Goal: Task Accomplishment & Management: Use online tool/utility

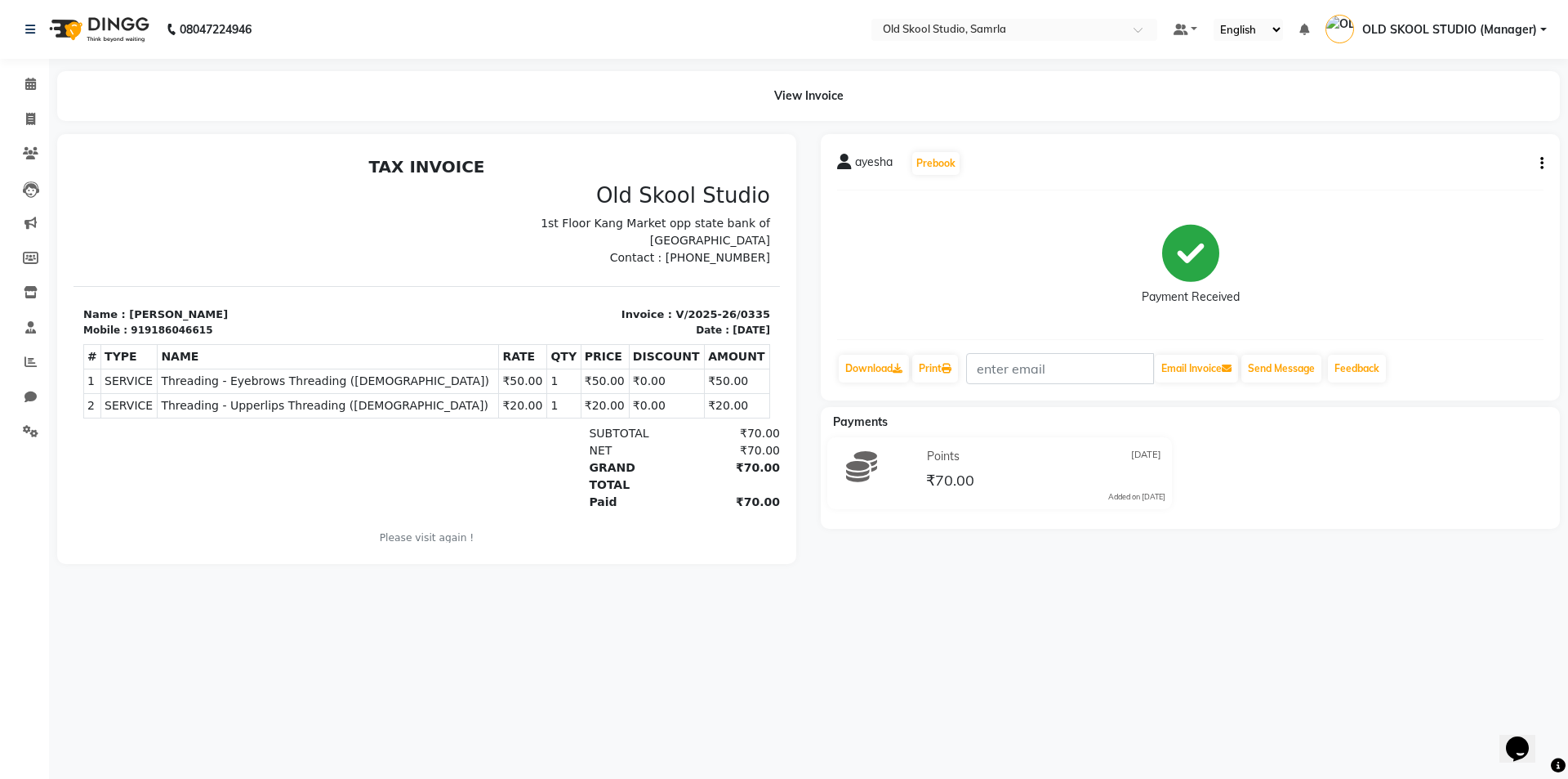
click at [34, 134] on li "Invoice" at bounding box center [24, 119] width 49 height 35
click at [31, 117] on icon at bounding box center [30, 118] width 9 height 13
select select "service"
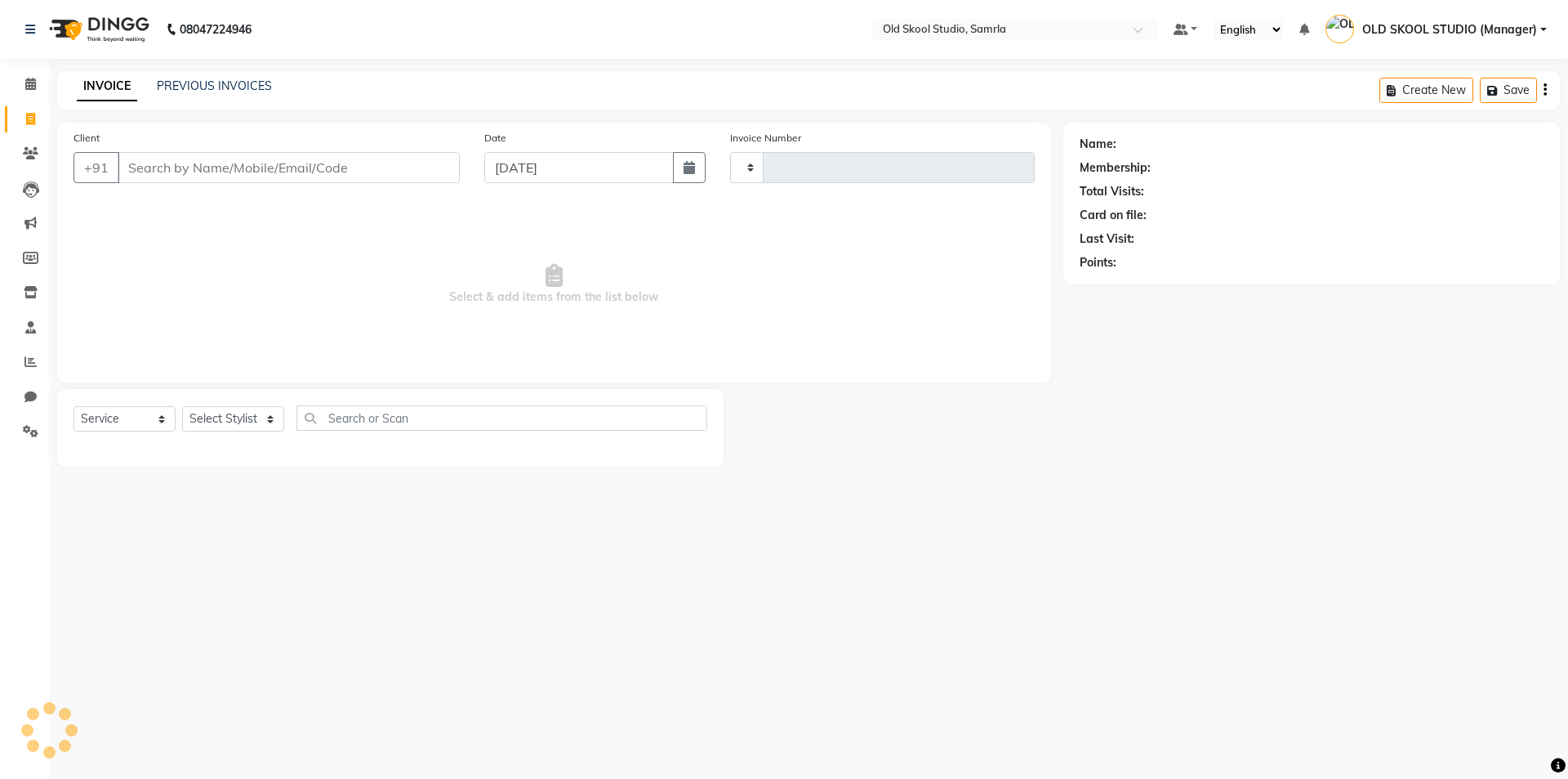
type input "0336"
select select "8041"
click at [184, 170] on input "Client" at bounding box center [288, 168] width 342 height 31
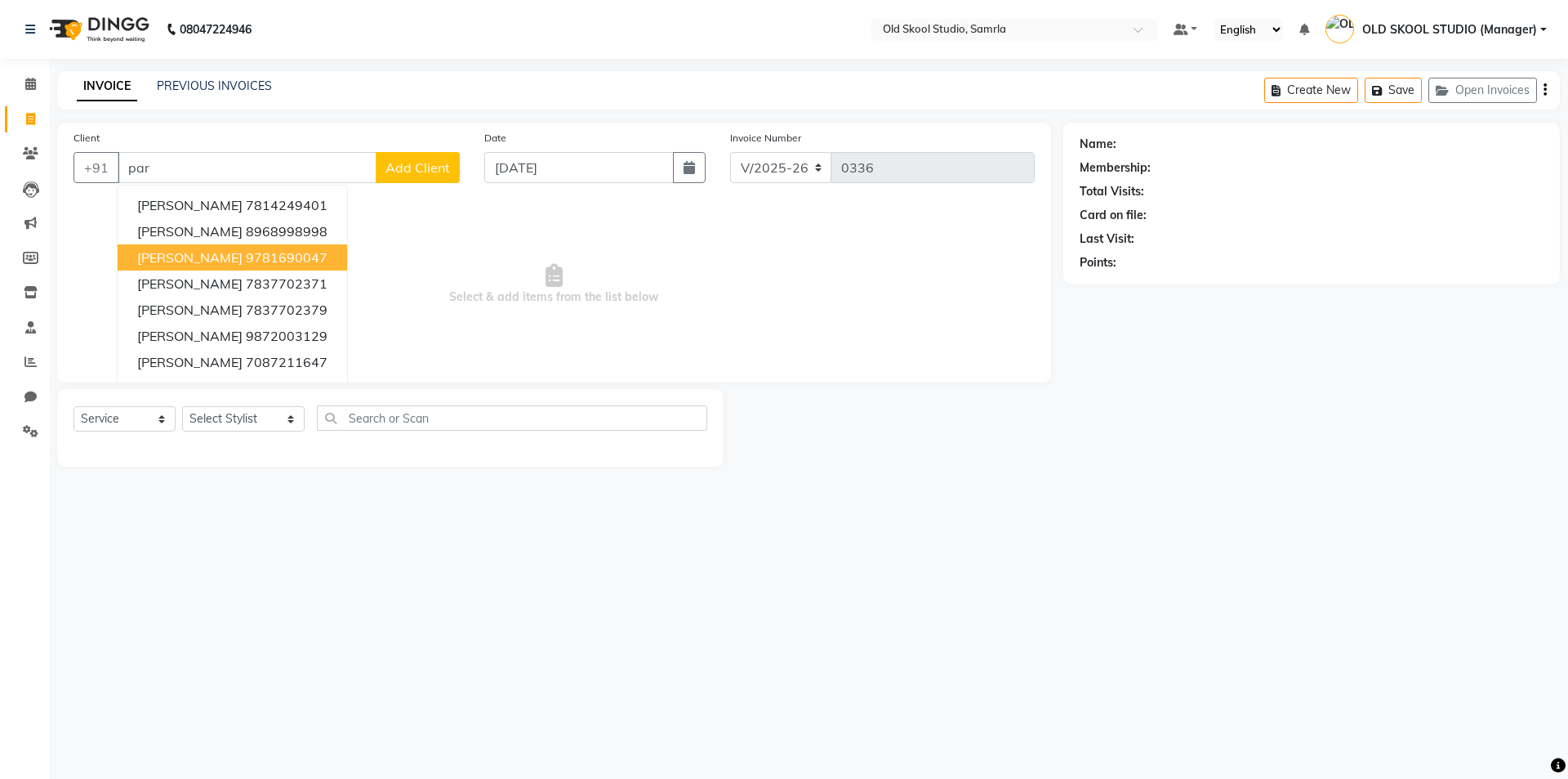
click at [247, 250] on ngb-highlight "9781690047" at bounding box center [287, 257] width 81 height 16
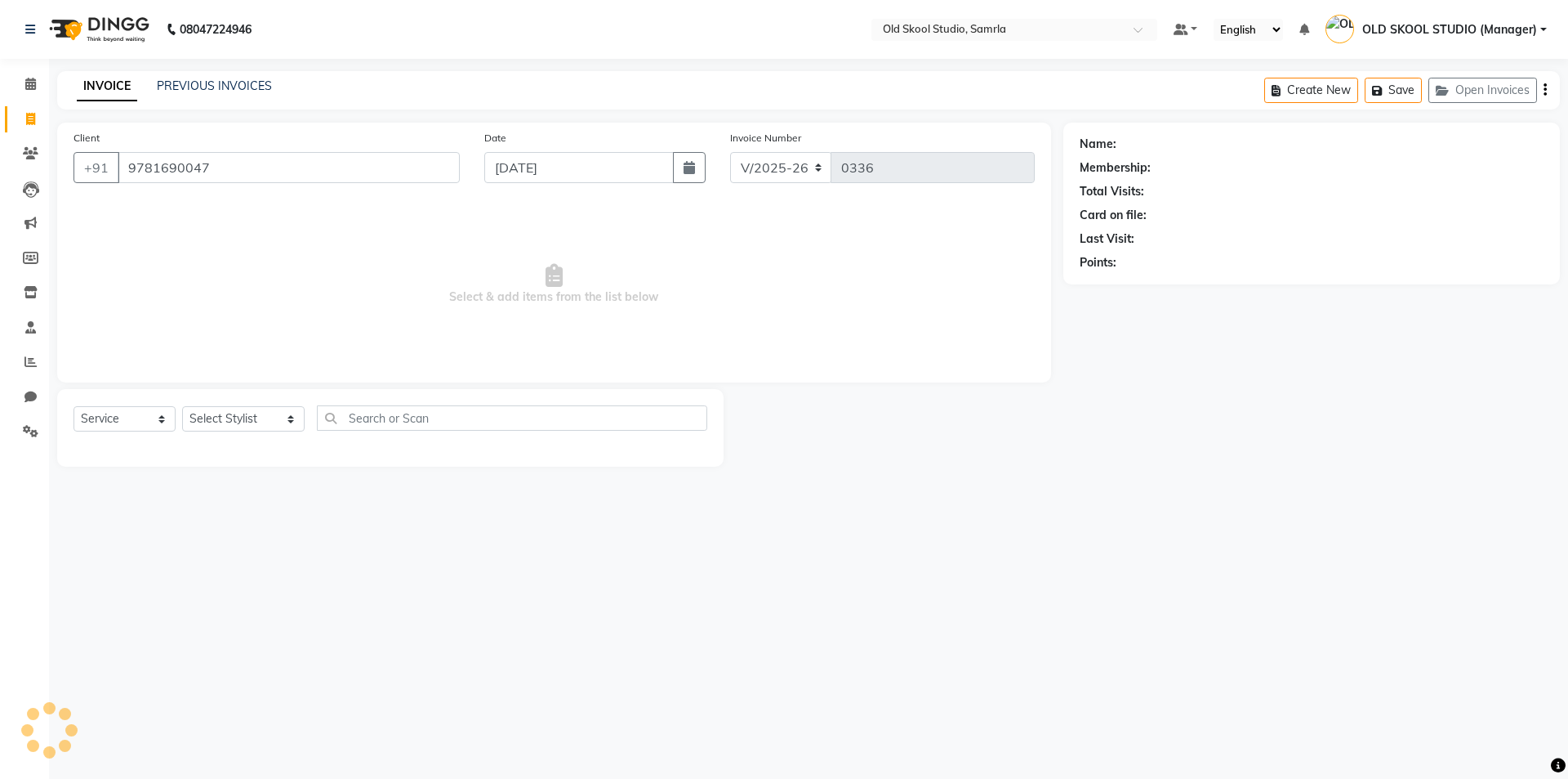
type input "9781690047"
select select "1: Object"
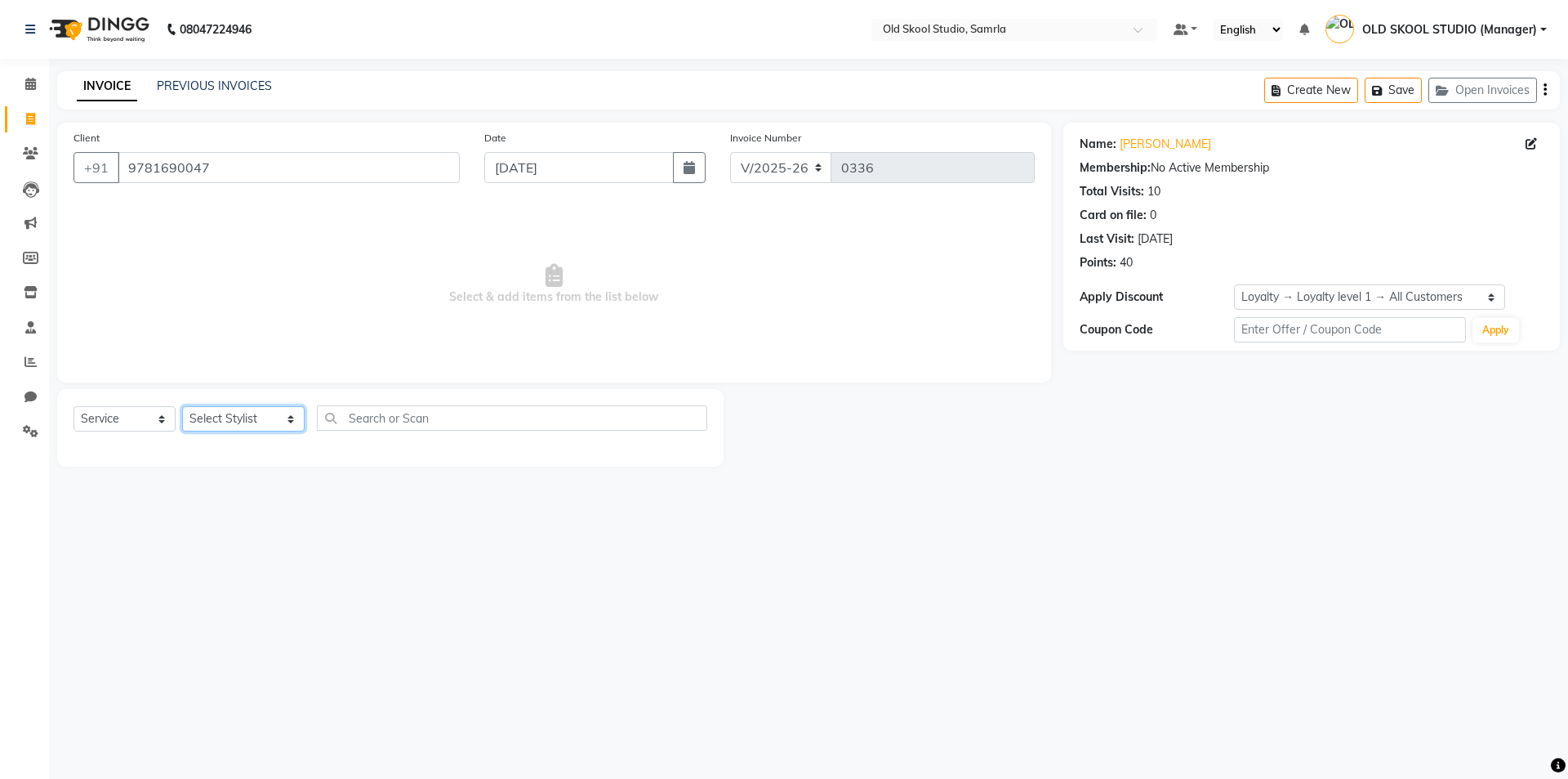
click at [294, 419] on select "Select Stylist [PERSON_NAME] kiran [PERSON_NAME] [PERSON_NAME] OLD SKOOL STUDIO…" at bounding box center [243, 419] width 122 height 25
select select "85585"
click at [182, 406] on select "Select Stylist [PERSON_NAME] kiran [PERSON_NAME] [PERSON_NAME] OLD SKOOL STUDIO…" at bounding box center [243, 419] width 122 height 25
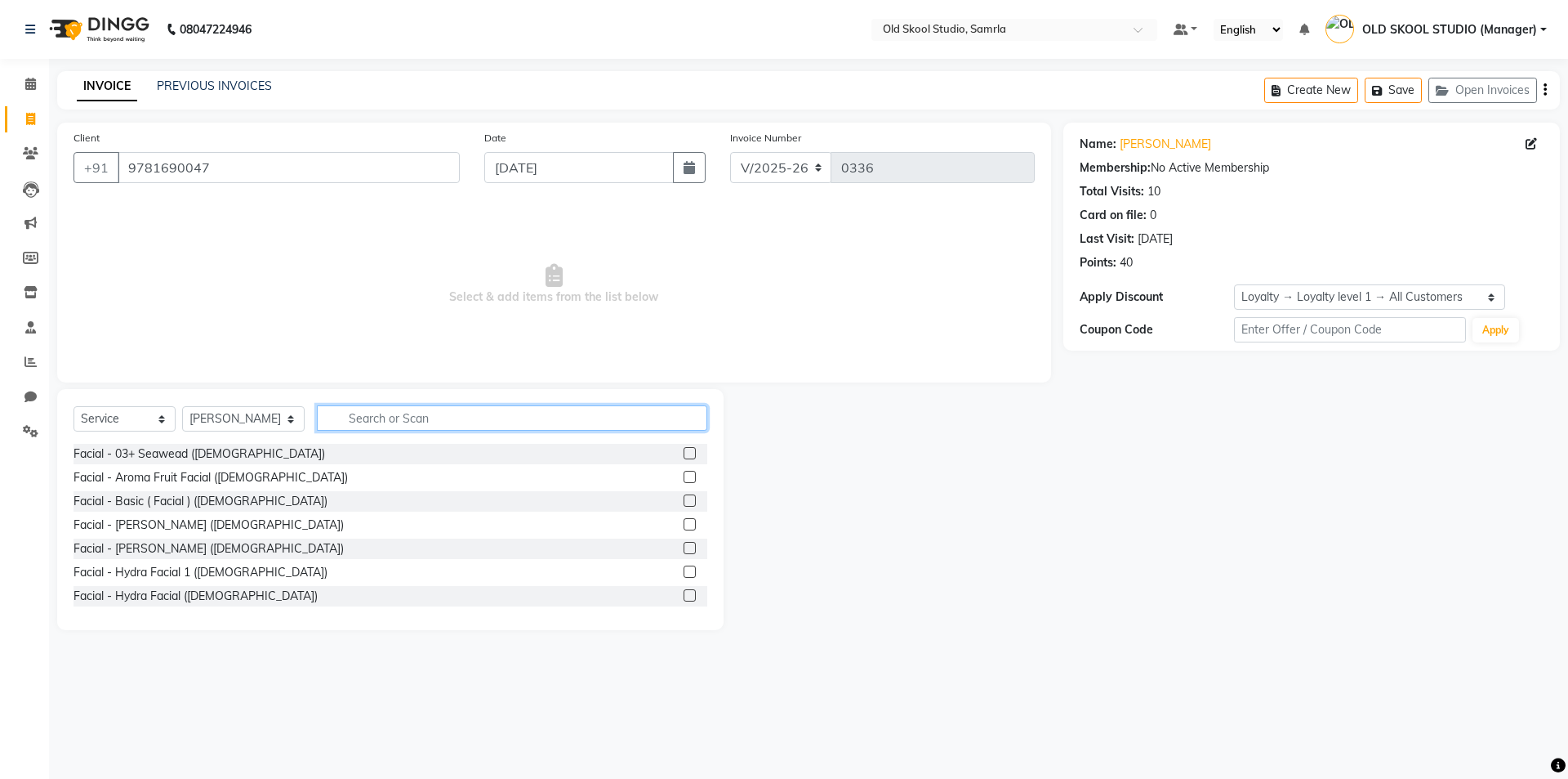
click at [418, 423] on input "text" at bounding box center [512, 418] width 391 height 25
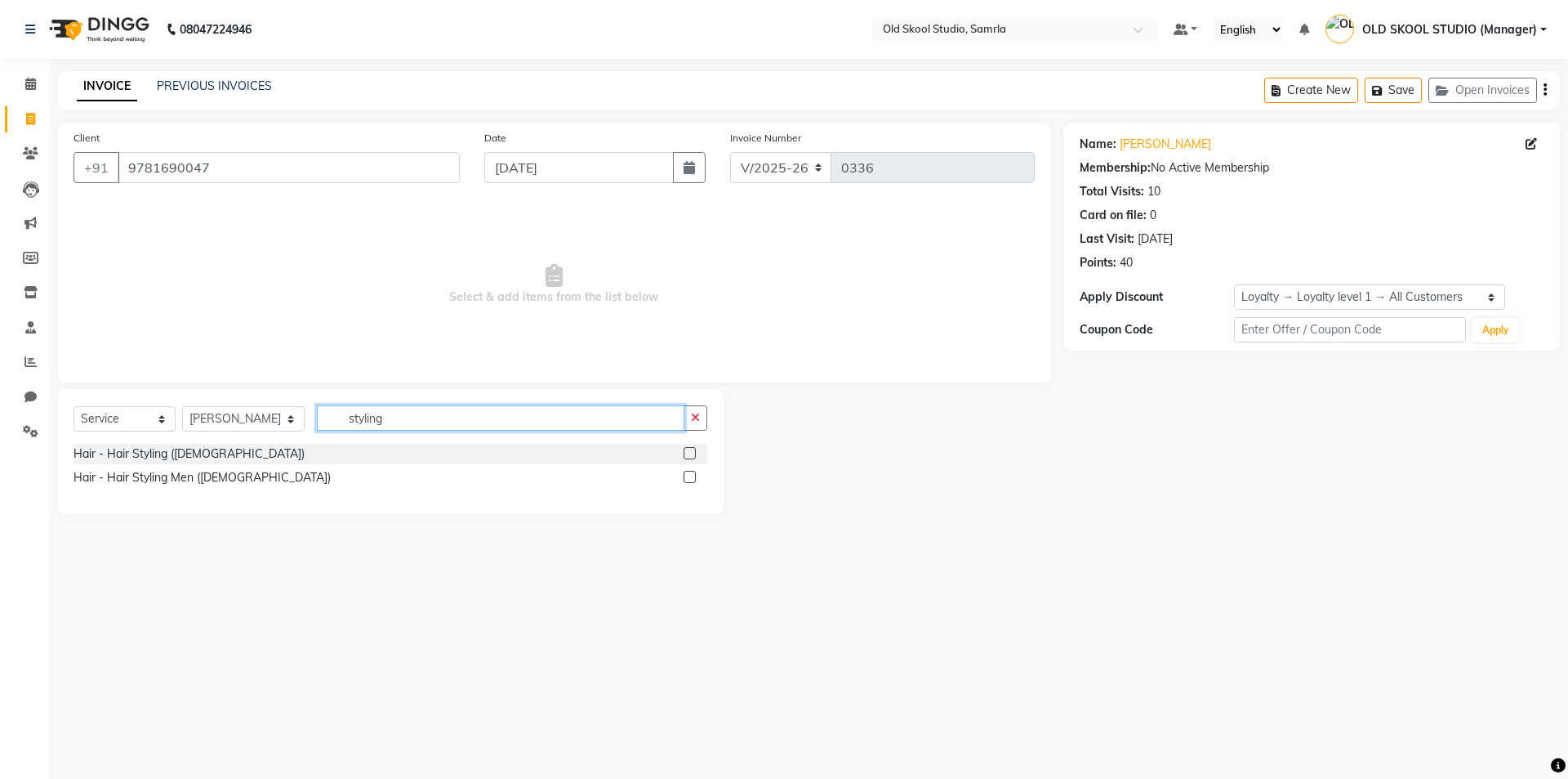
type input "styling"
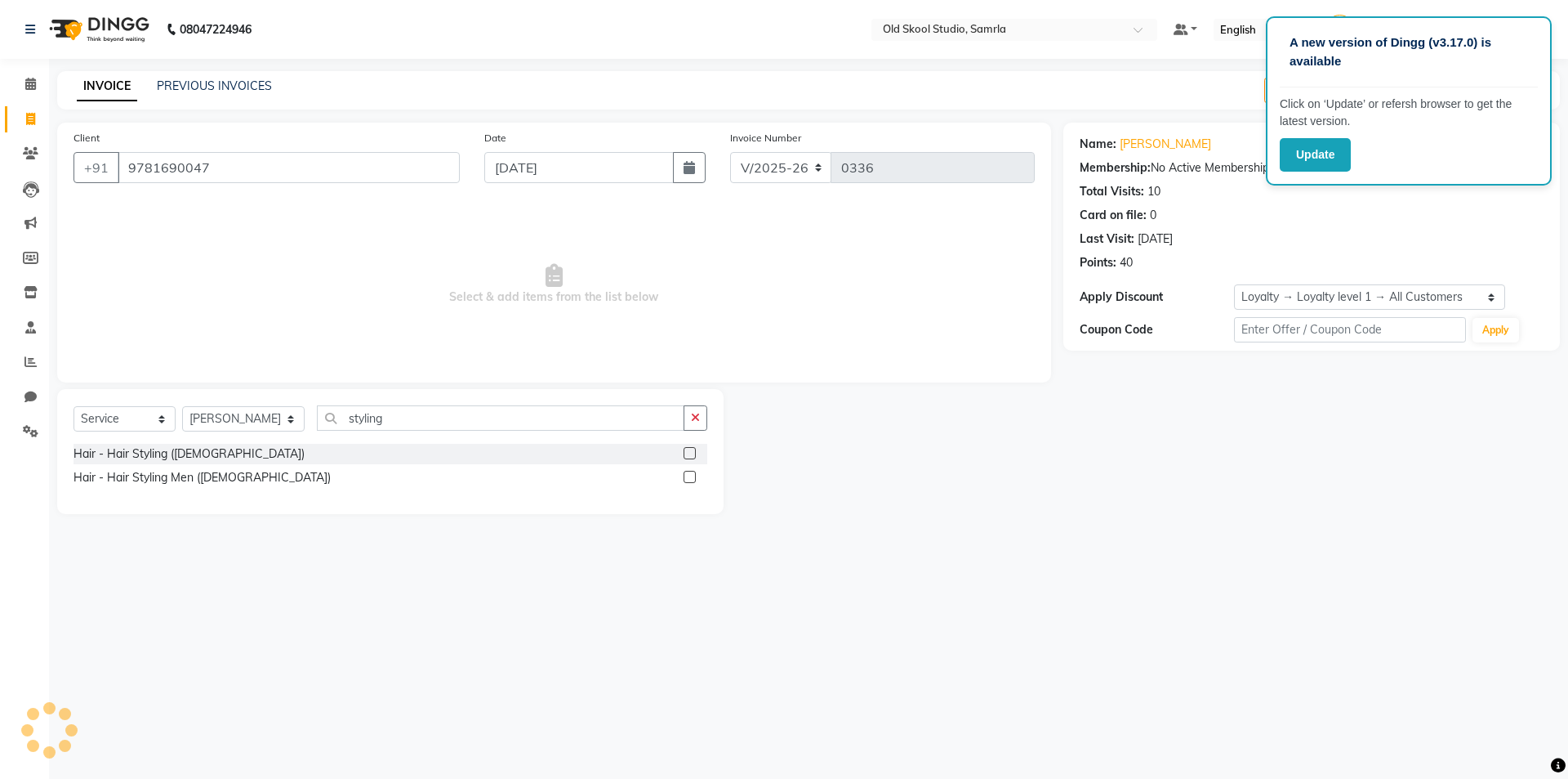
click at [691, 480] on label at bounding box center [689, 476] width 13 height 13
click at [691, 480] on input "checkbox" at bounding box center [688, 477] width 11 height 11
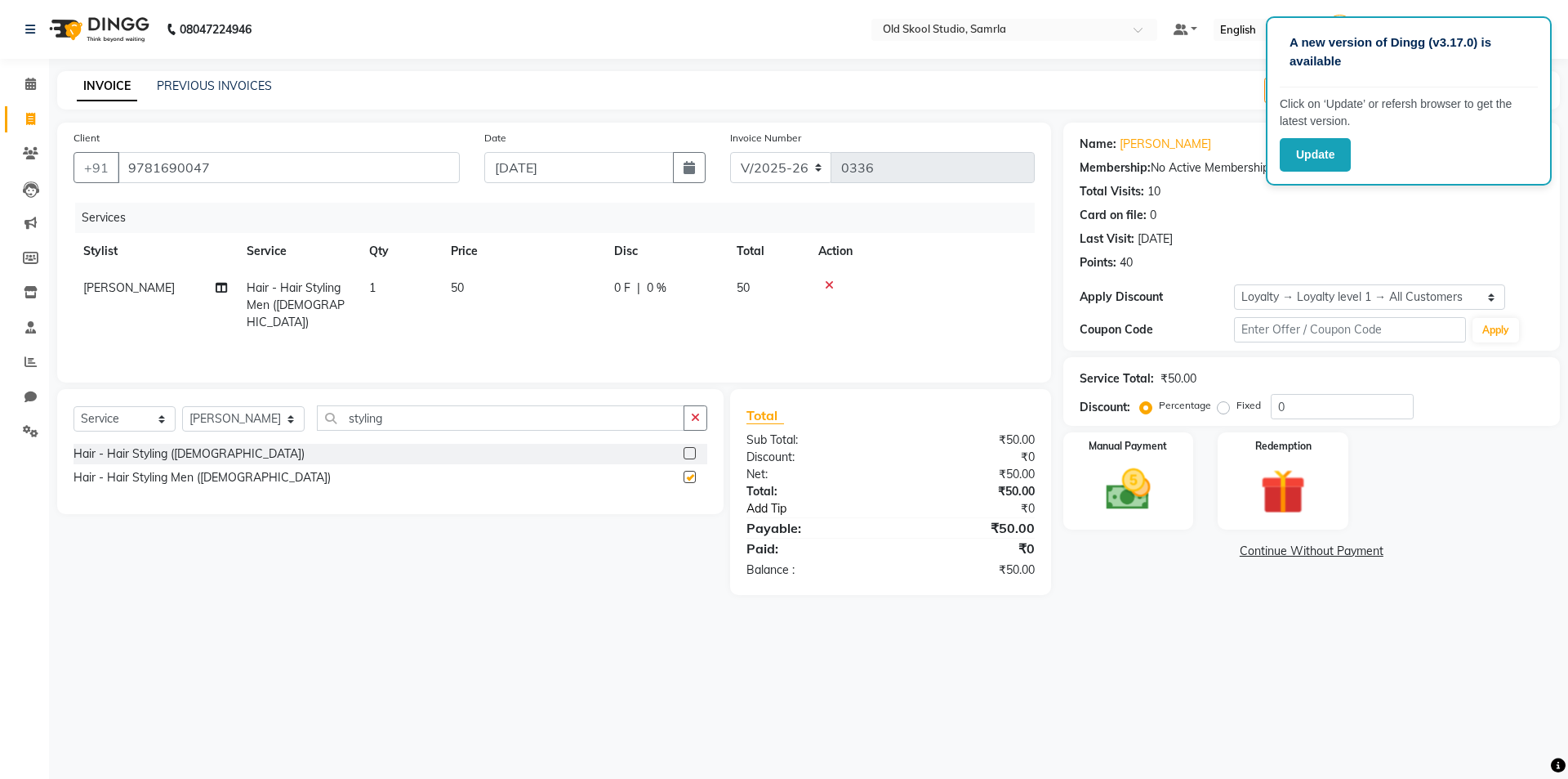
checkbox input "false"
click at [1094, 497] on img at bounding box center [1129, 490] width 76 height 54
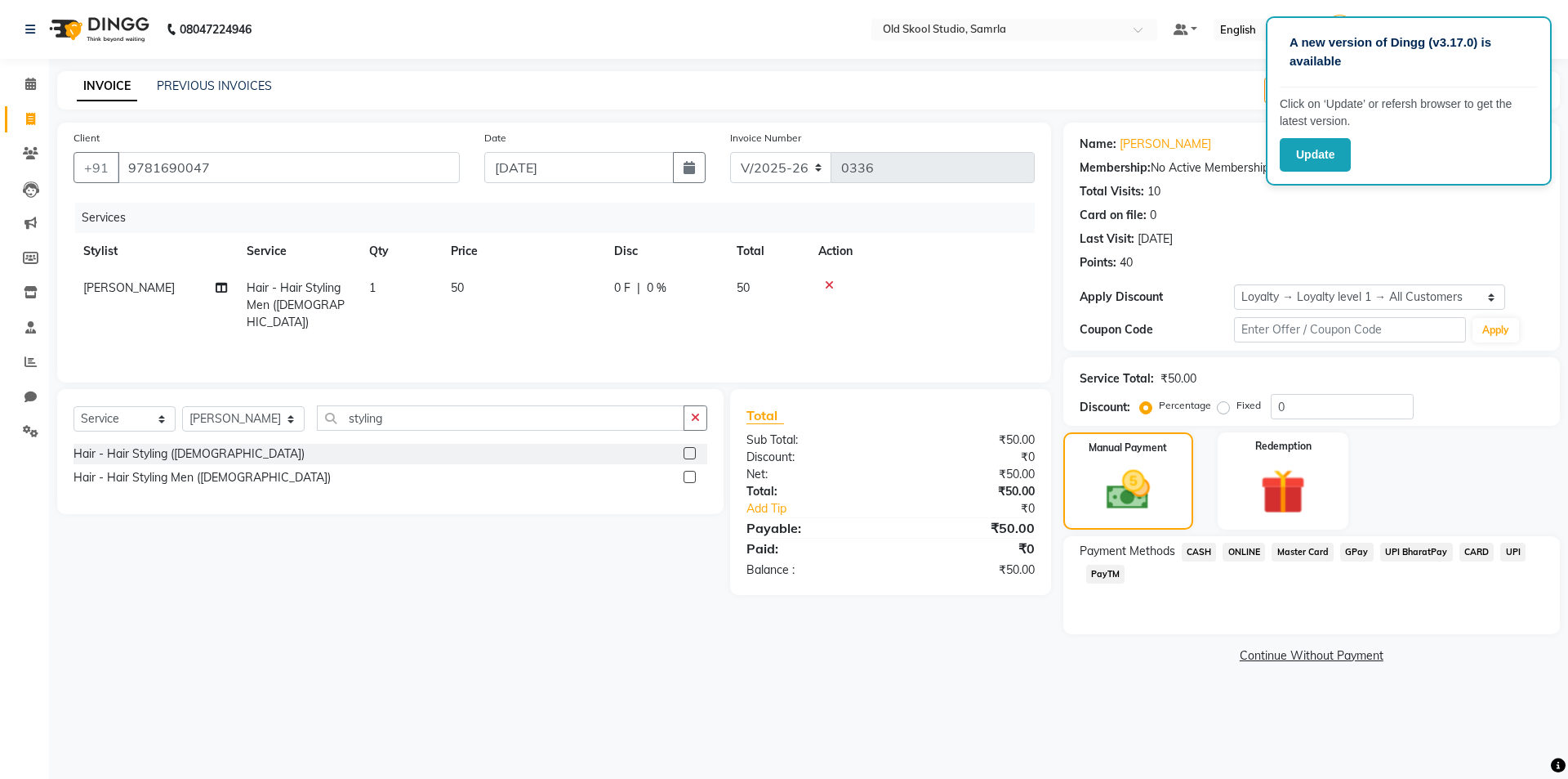
click at [660, 398] on div "Select Service Product Membership Package Voucher Prepaid Gift Card Select Styl…" at bounding box center [390, 451] width 666 height 125
click at [1420, 205] on div "Name: [PERSON_NAME] Membership: No Active Membership Total Visits: 10 Card on f…" at bounding box center [1312, 200] width 464 height 143
click at [1203, 553] on span "CASH" at bounding box center [1200, 551] width 35 height 18
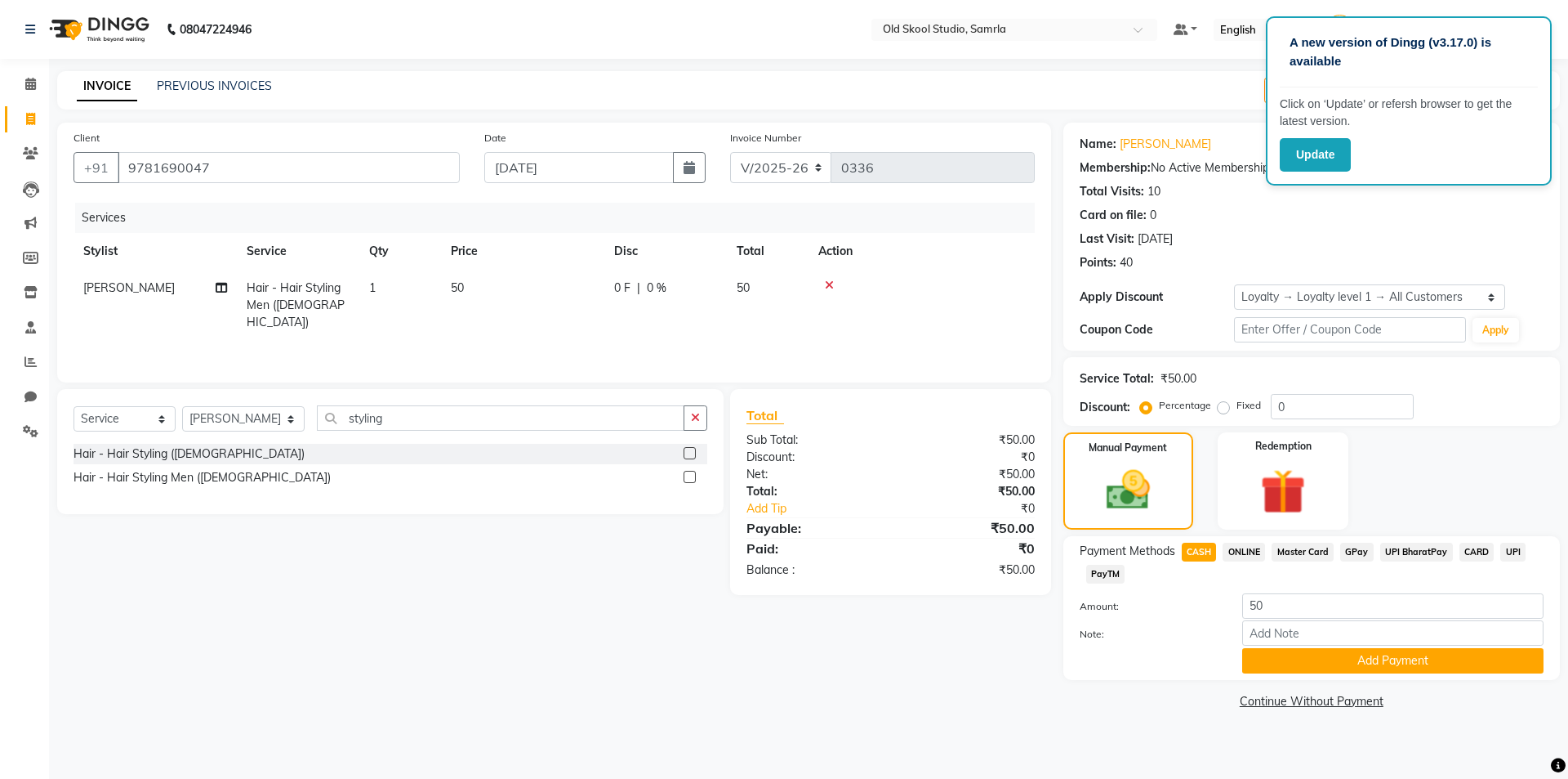
click at [1304, 677] on div "Payment Methods CASH ONLINE Master Card GPay UPI BharatPay CARD UPI PayTM Amoun…" at bounding box center [1312, 608] width 496 height 144
click at [1309, 665] on button "Add Payment" at bounding box center [1392, 661] width 302 height 25
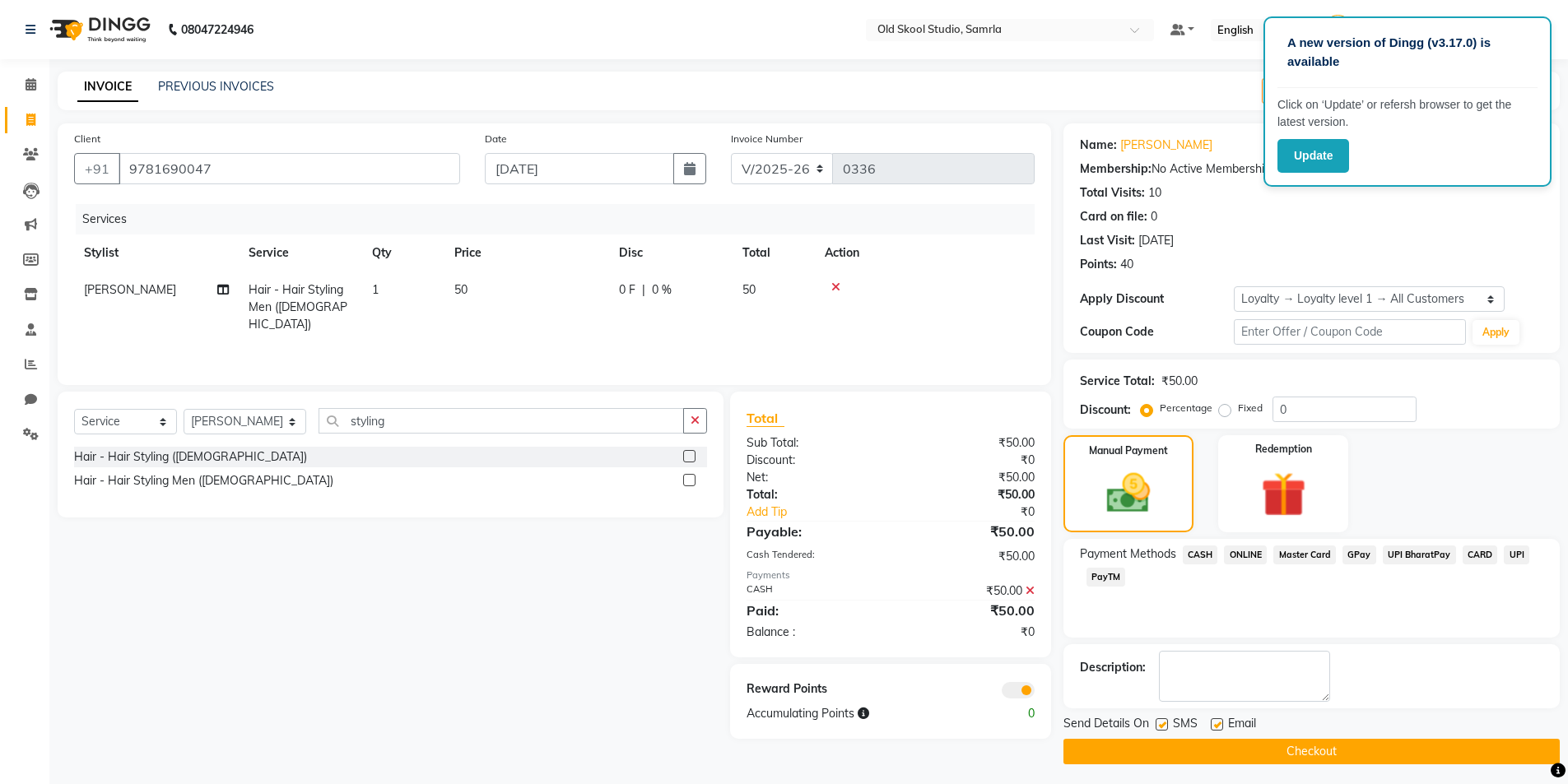
click at [1288, 760] on button "Checkout" at bounding box center [1311, 752] width 496 height 25
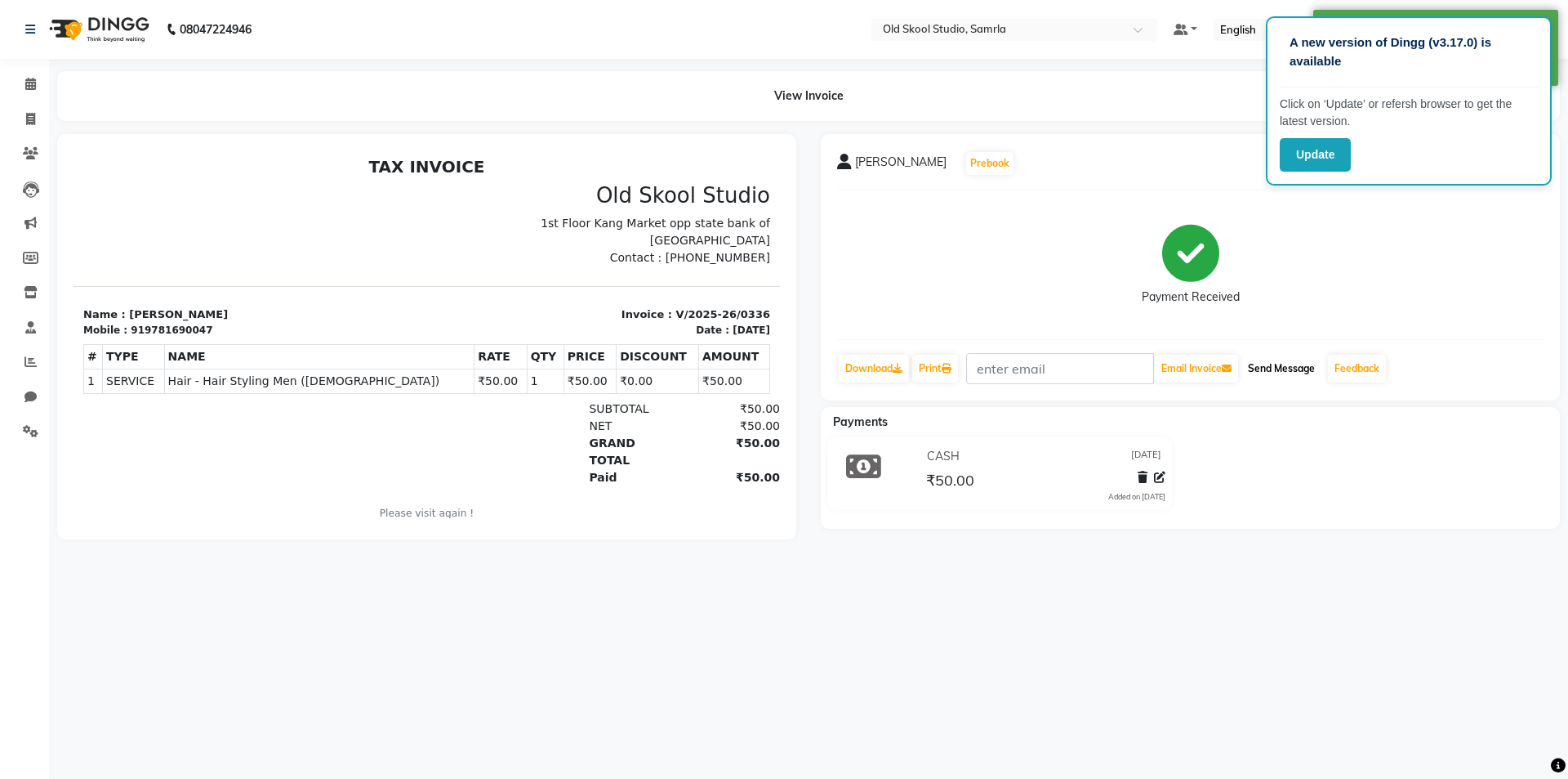
click at [1279, 376] on button "Send Message" at bounding box center [1281, 369] width 80 height 28
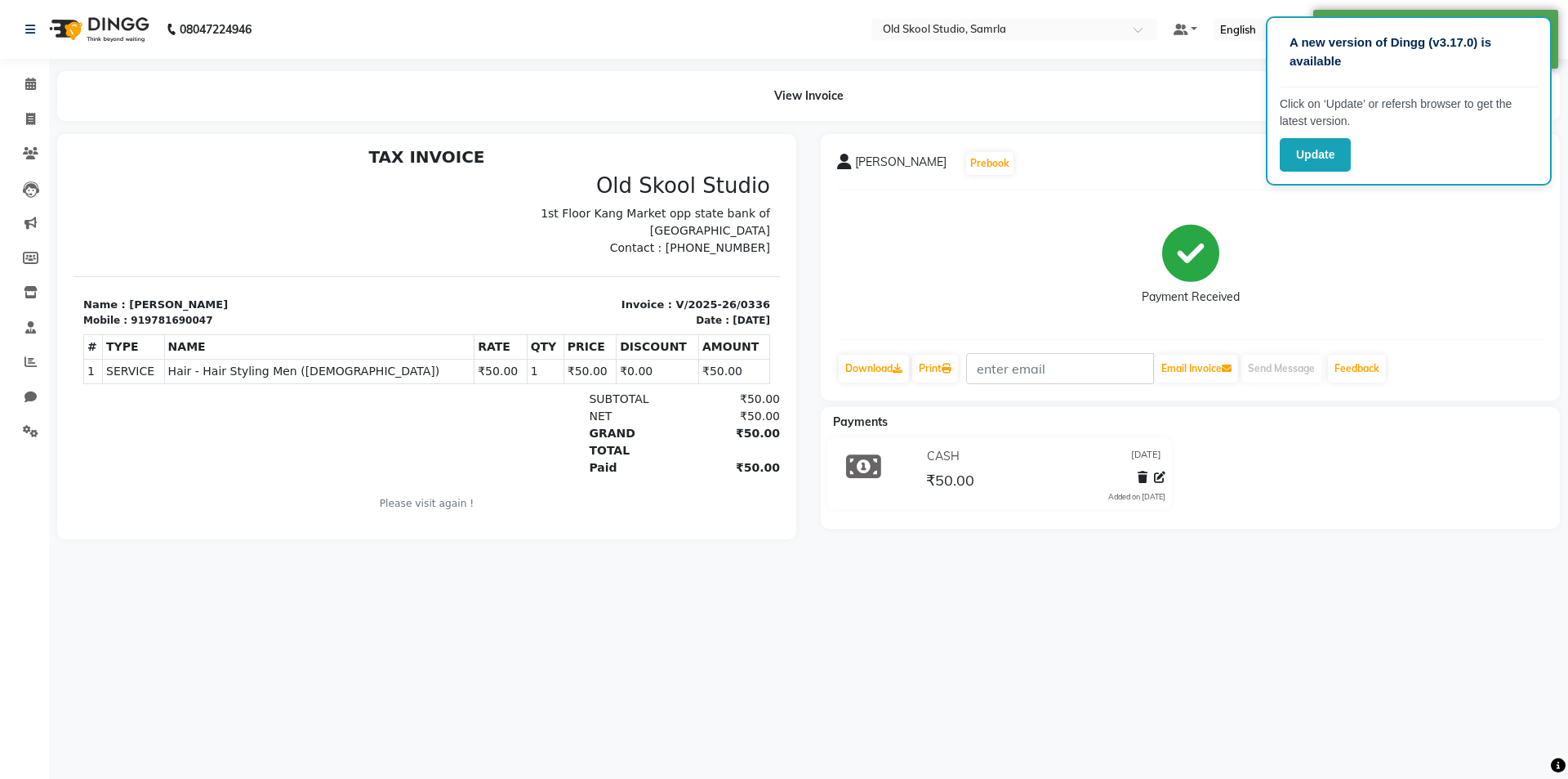
scroll to position [13, 0]
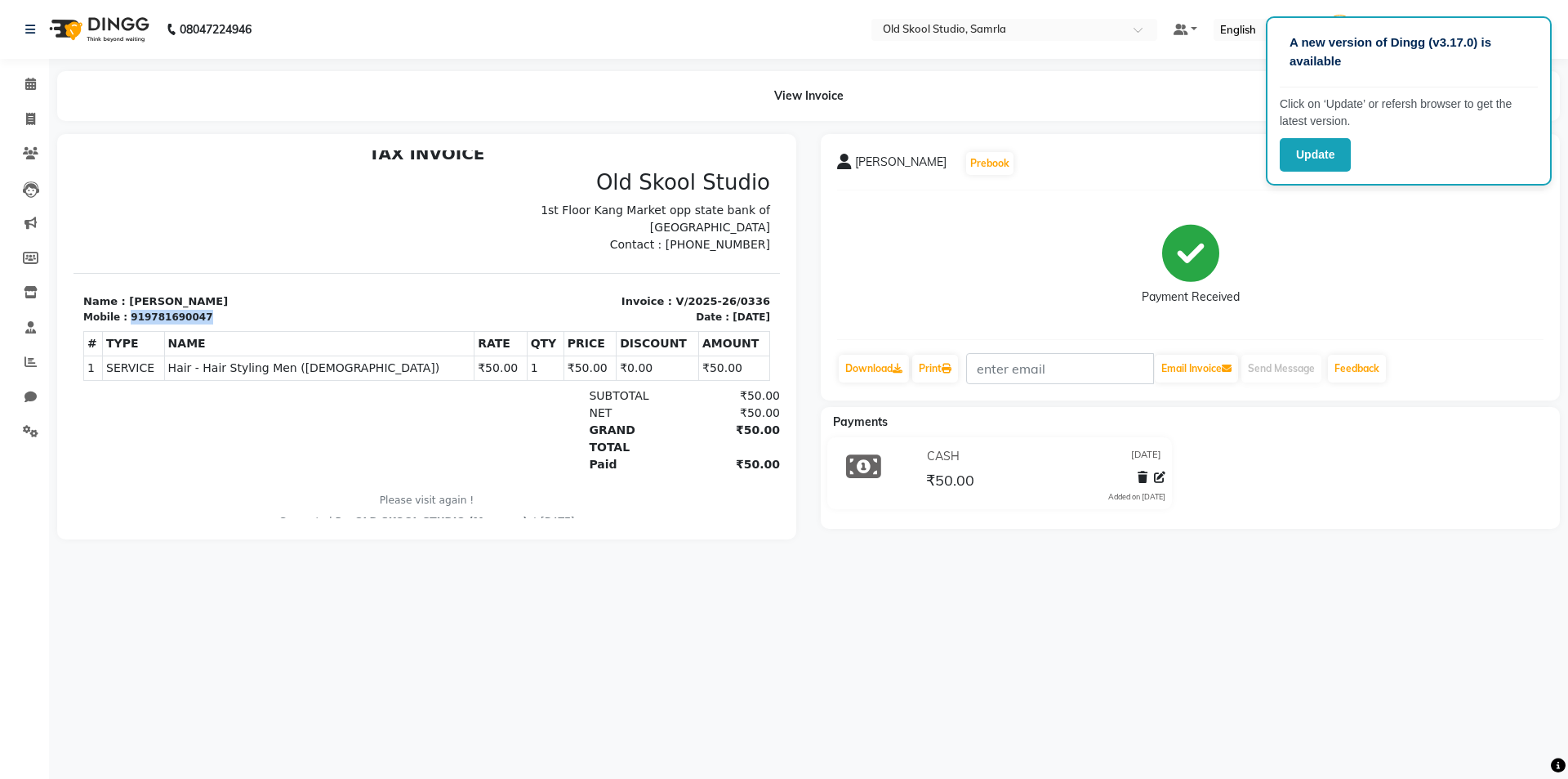
drag, startPoint x: 124, startPoint y: 313, endPoint x: 207, endPoint y: 314, distance: 83.0
click at [207, 314] on div "Mobile : 919781690047" at bounding box center [250, 316] width 335 height 15
copy div "919781690047"
